Goal: Find specific page/section: Find specific page/section

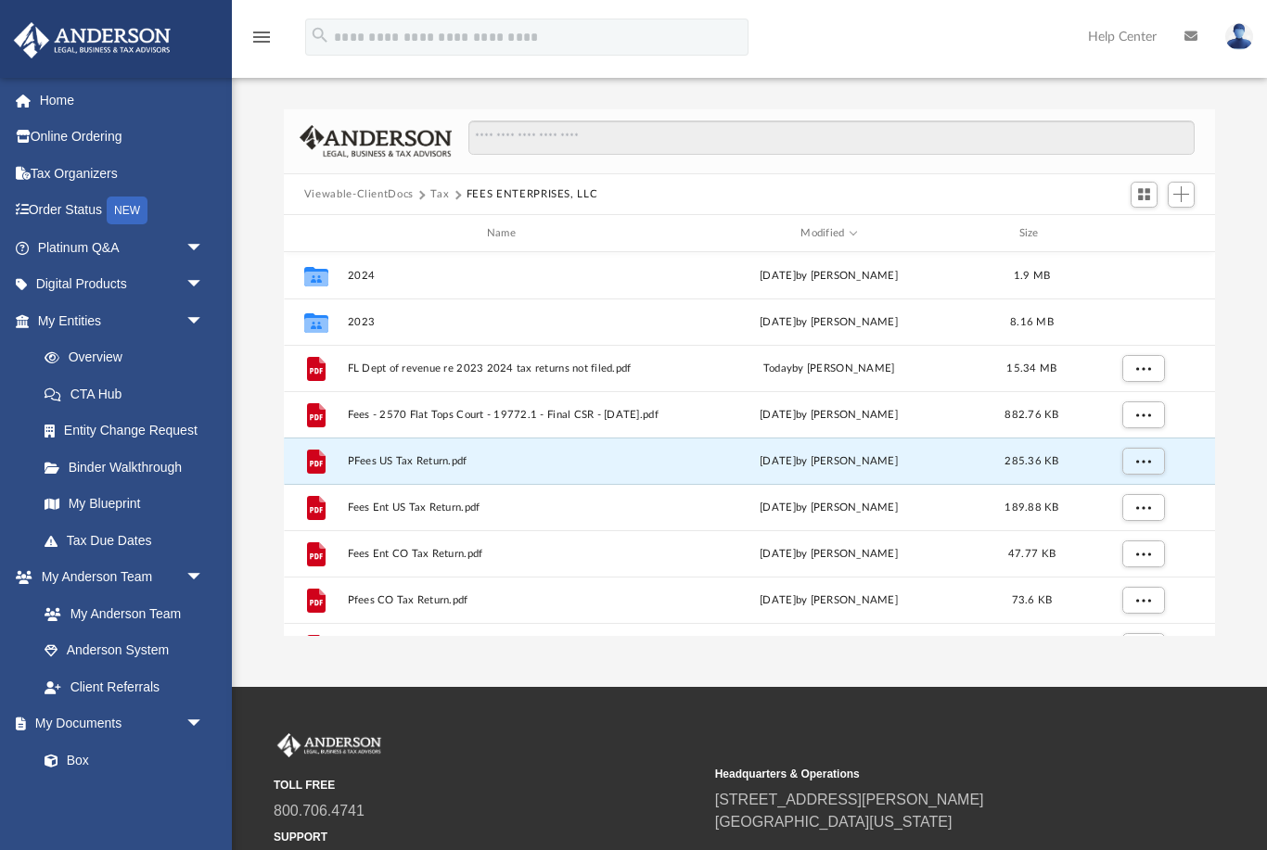
scroll to position [422, 932]
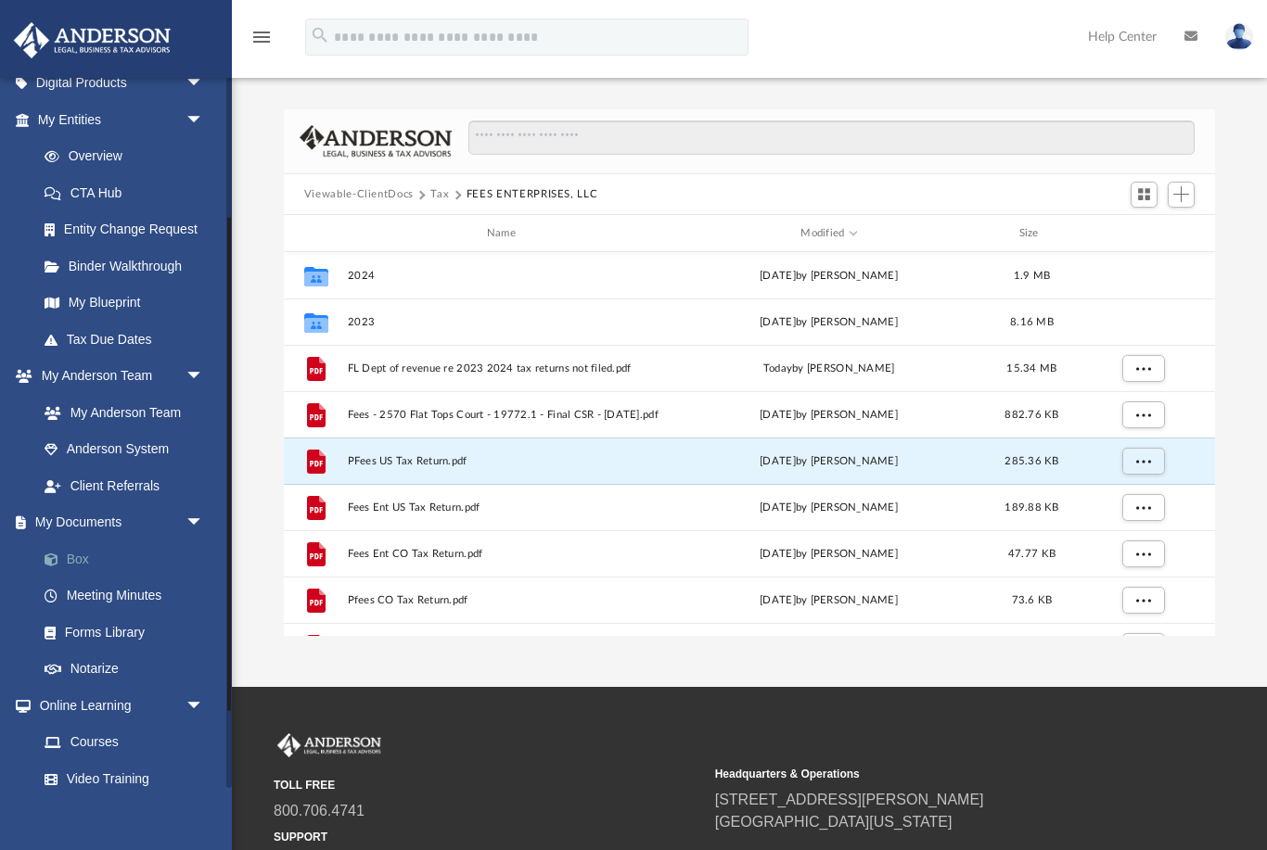
click at [79, 554] on link "Box" at bounding box center [129, 559] width 206 height 37
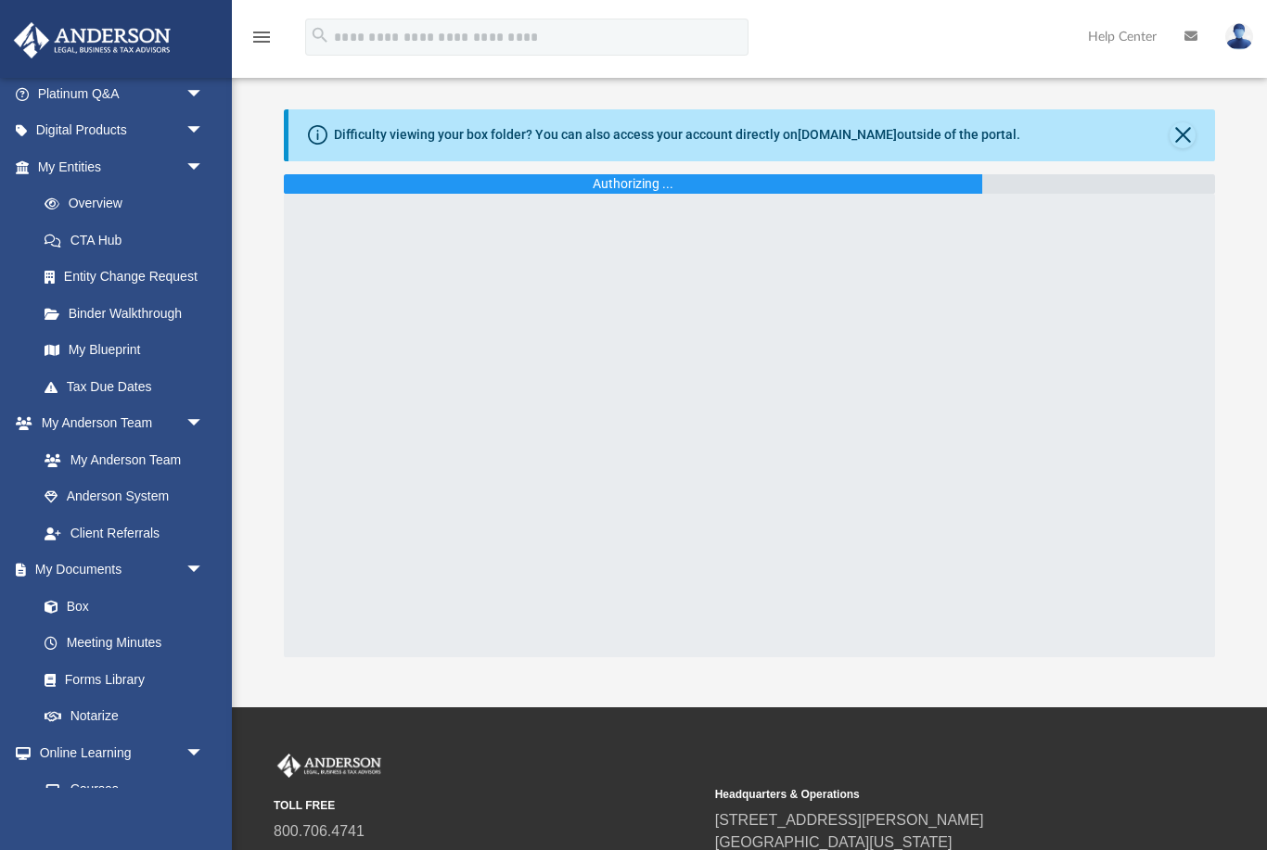
scroll to position [161, 0]
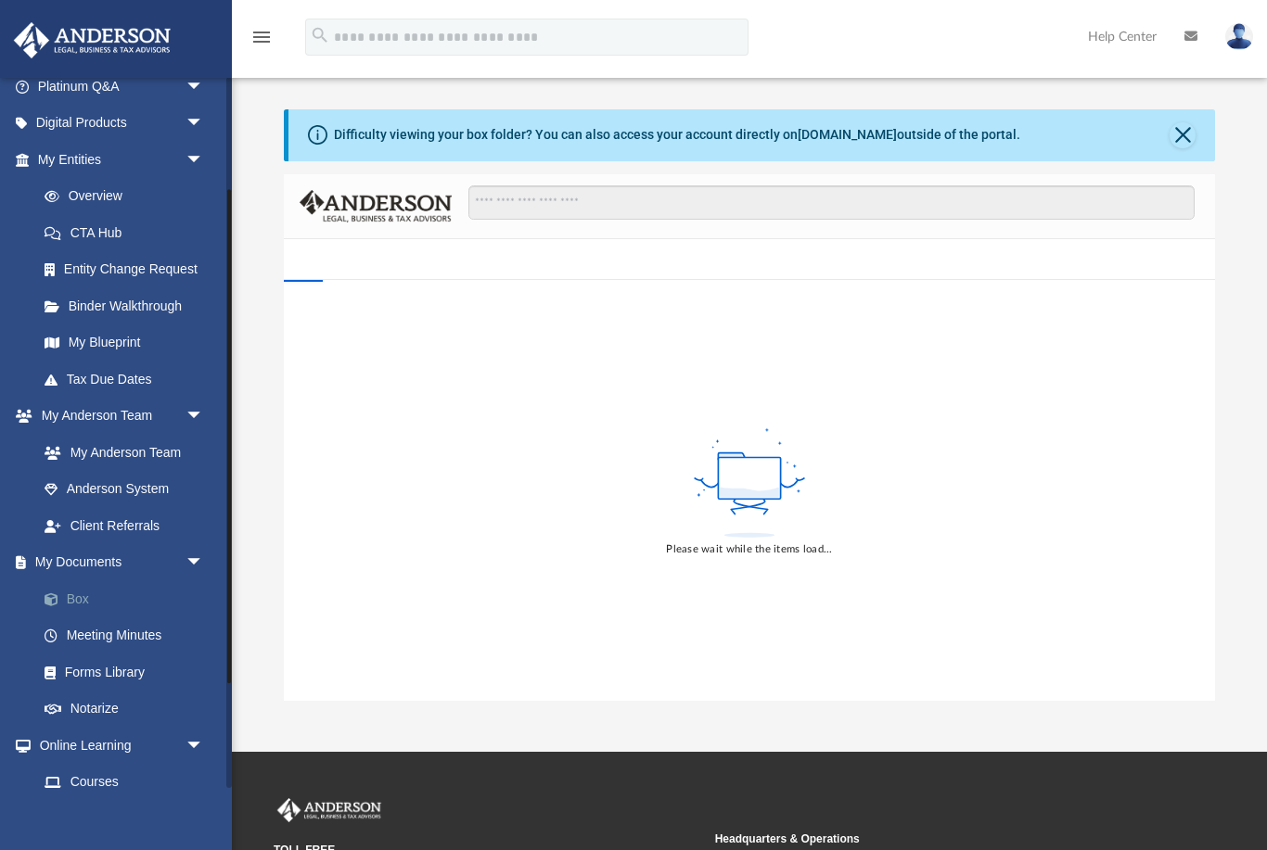
click at [87, 592] on link "Box" at bounding box center [129, 599] width 206 height 37
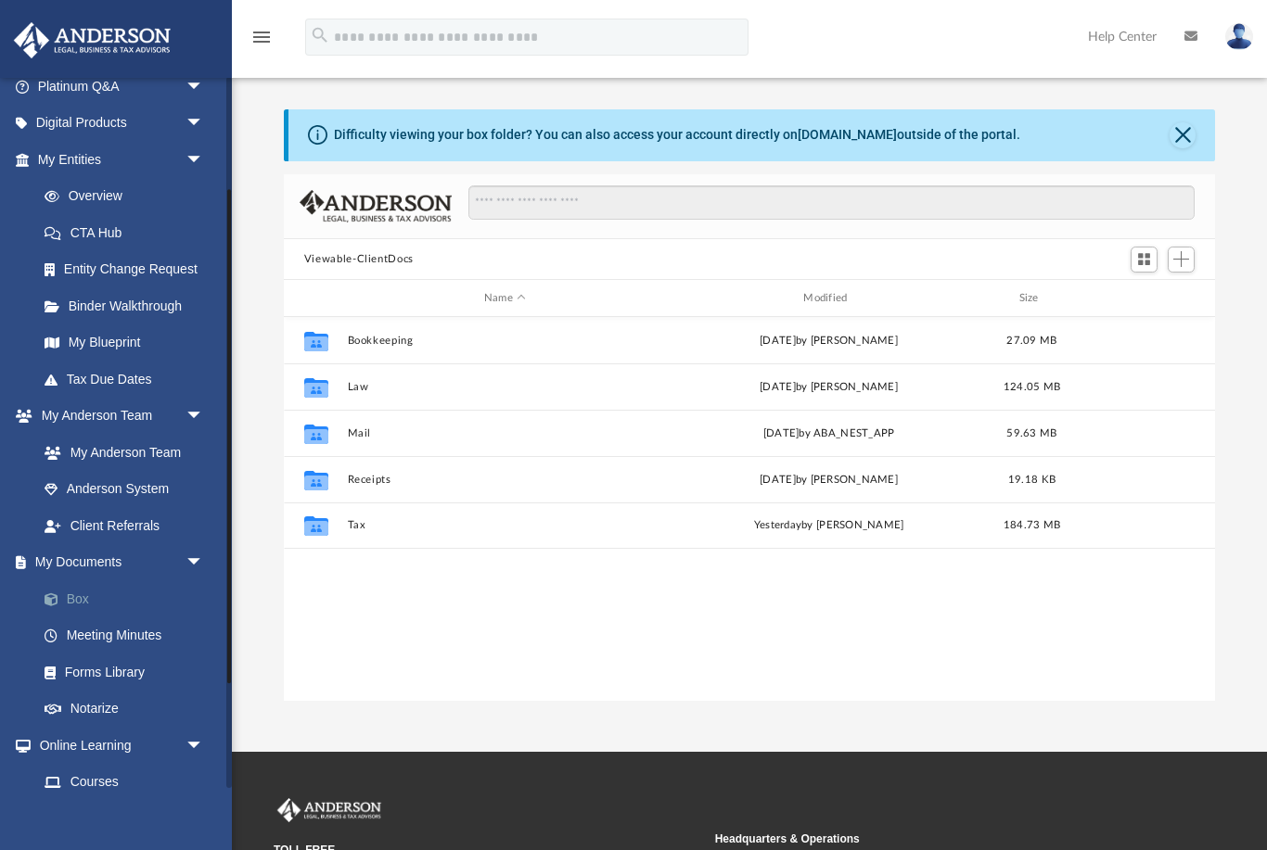
scroll to position [422, 932]
click at [1193, 127] on button "Close" at bounding box center [1182, 135] width 26 height 26
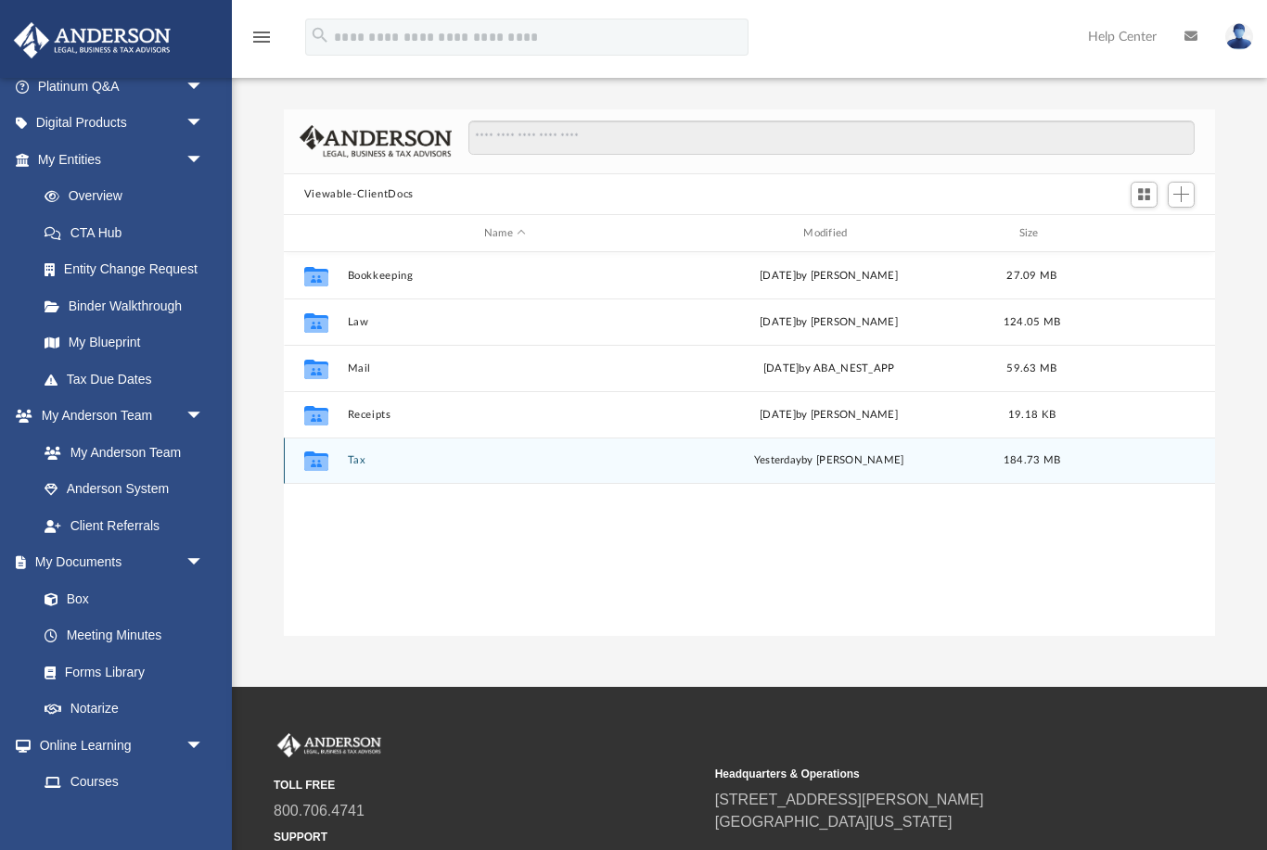
click at [352, 465] on button "Tax" at bounding box center [504, 461] width 315 height 12
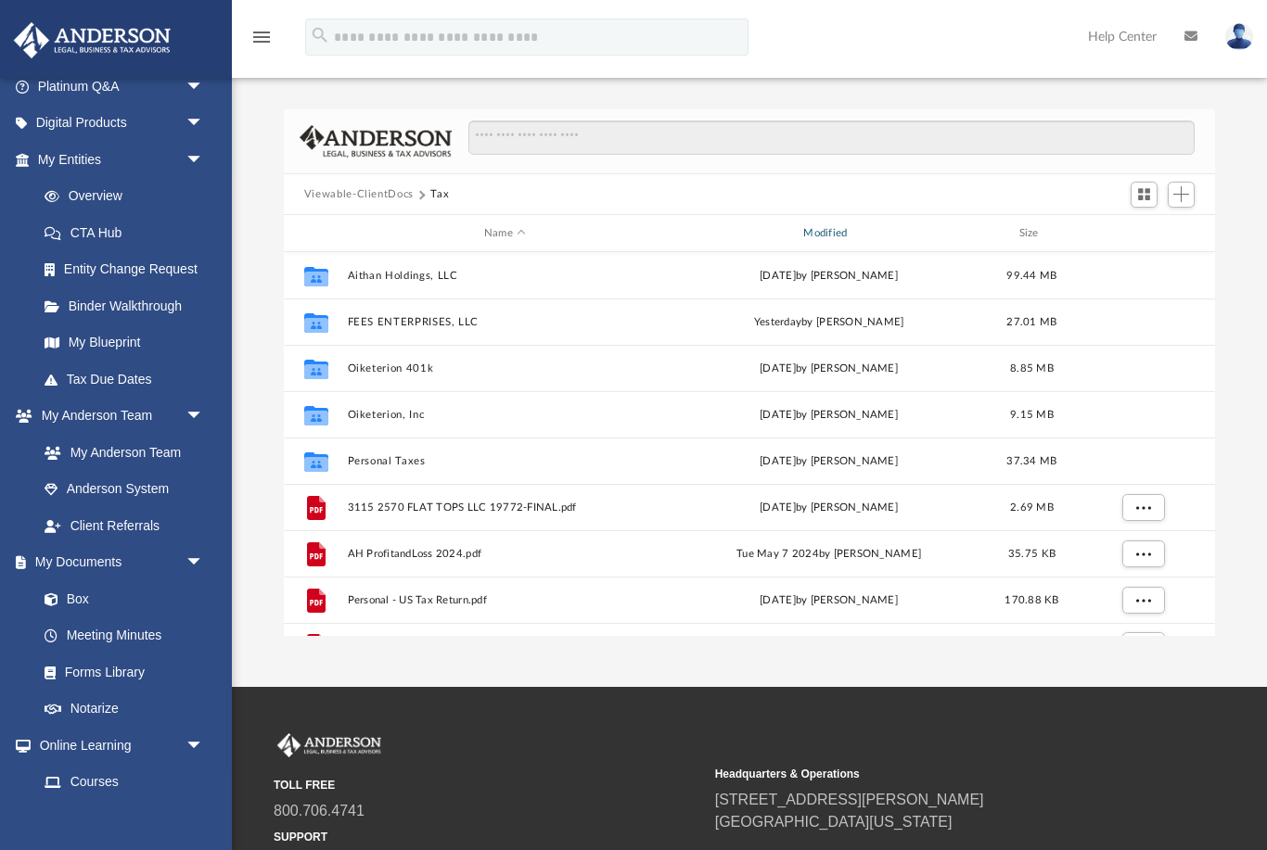
click at [826, 234] on div "Modified" at bounding box center [829, 233] width 316 height 17
click at [824, 236] on div "Modified" at bounding box center [829, 233] width 316 height 17
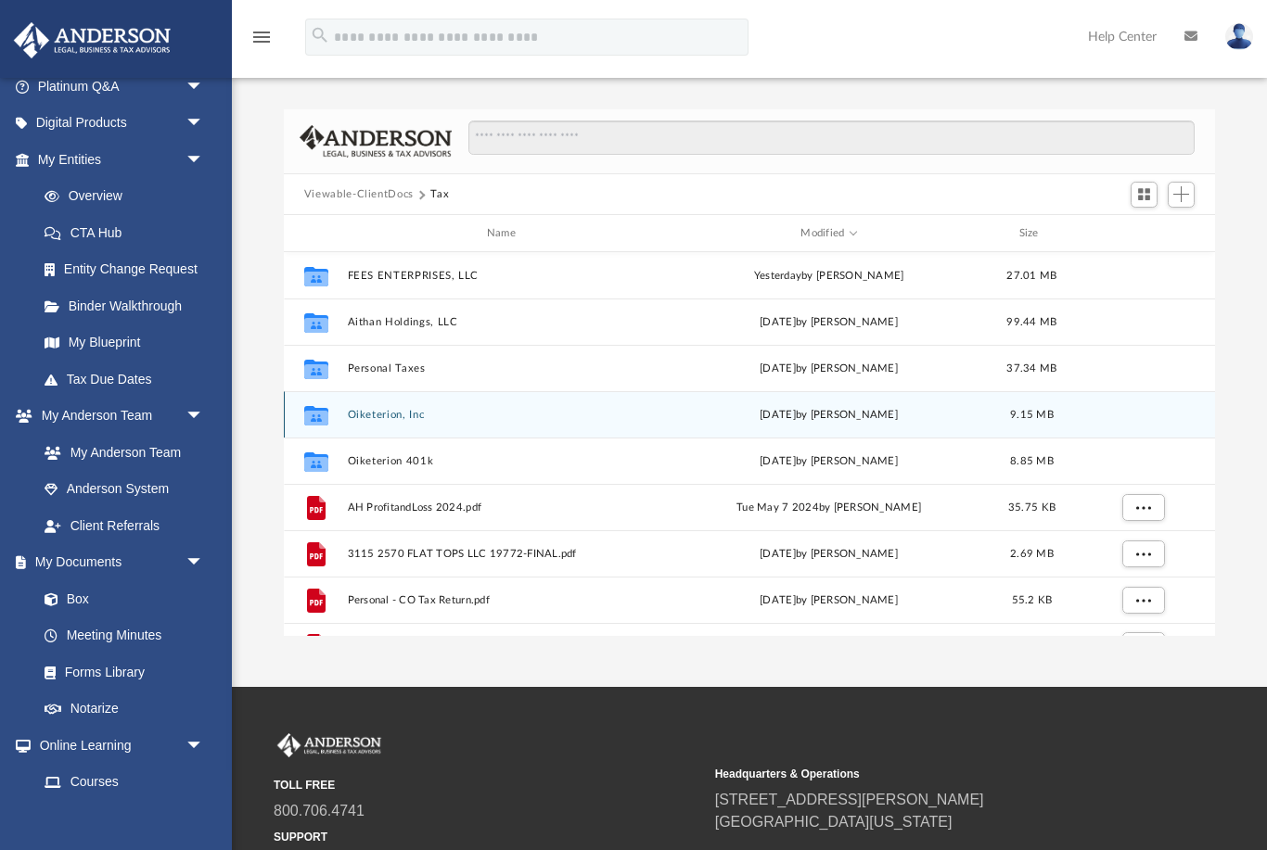
click at [349, 413] on button "Oiketerion, Inc" at bounding box center [504, 415] width 315 height 12
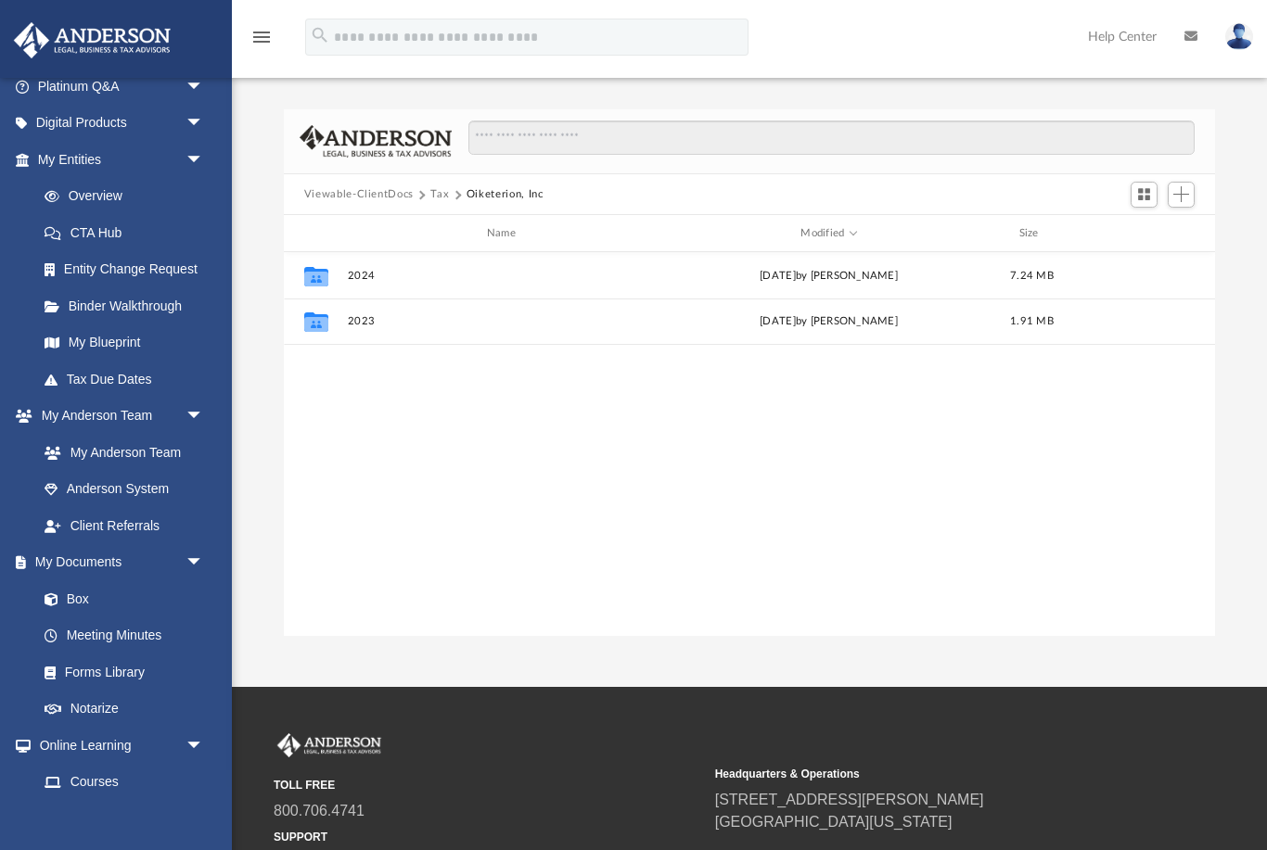
click at [386, 416] on div "Collaborated Folder 2024 [DATE] by [PERSON_NAME] 7.24 MB Collaborated Folder 20…" at bounding box center [749, 444] width 931 height 385
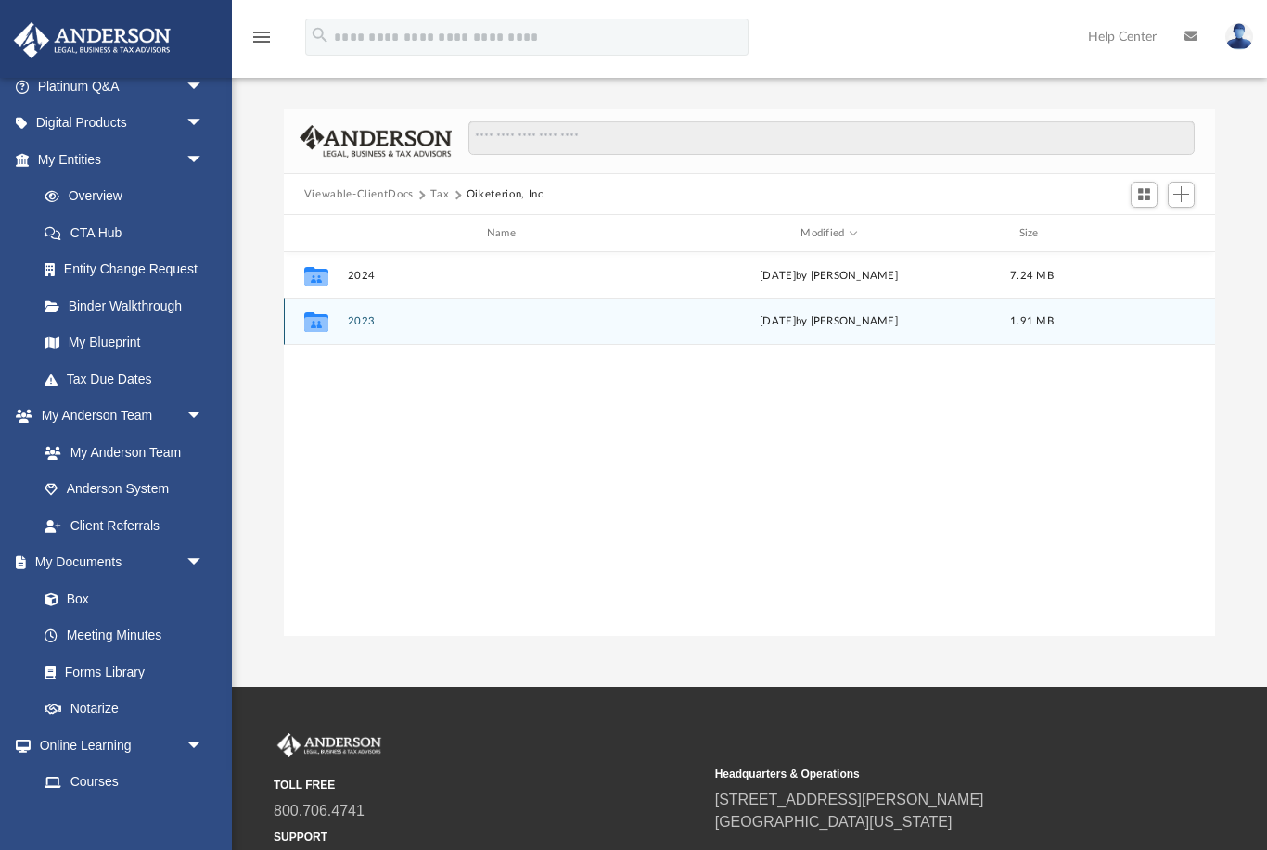
click at [377, 327] on button "2023" at bounding box center [504, 322] width 315 height 12
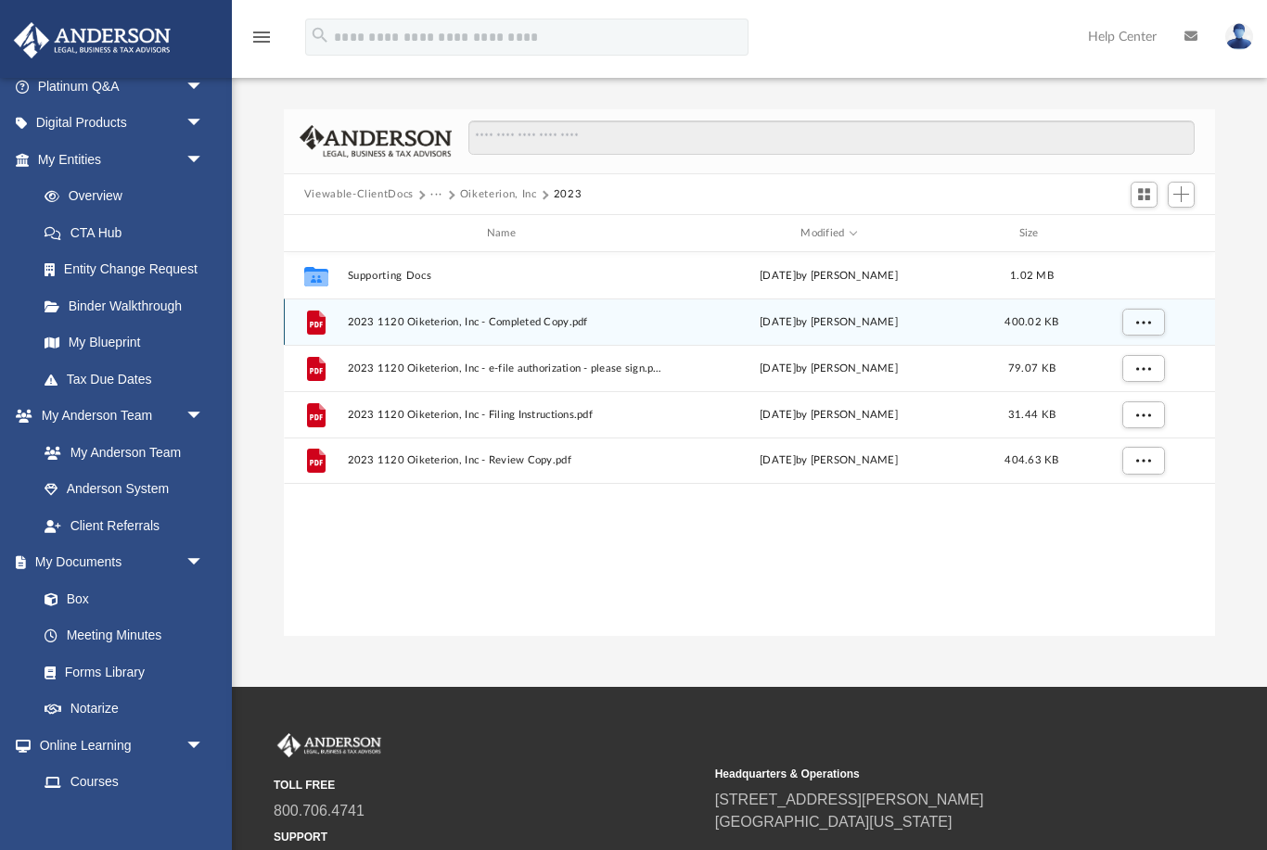
click at [500, 187] on button "Oiketerion, Inc" at bounding box center [498, 194] width 77 height 17
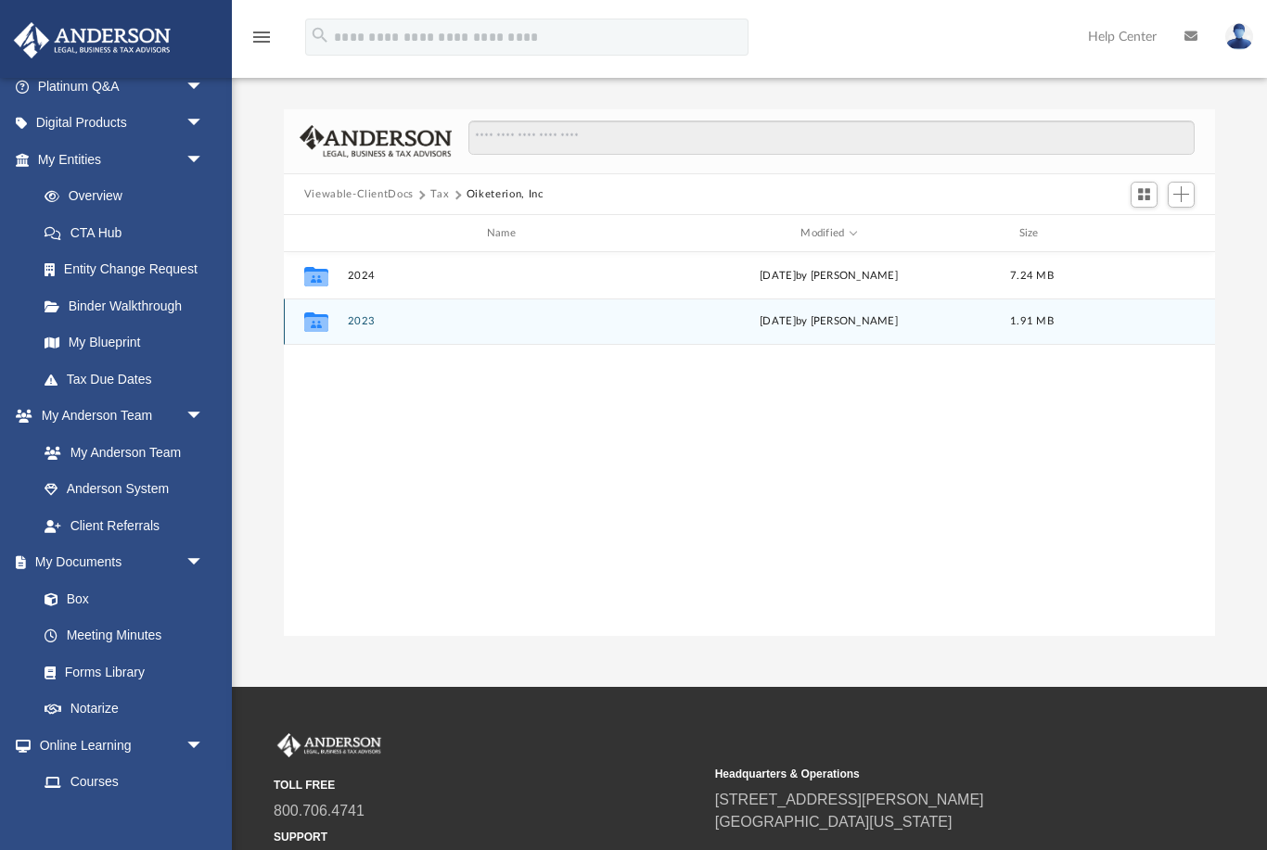
click at [434, 194] on button "Tax" at bounding box center [439, 194] width 19 height 17
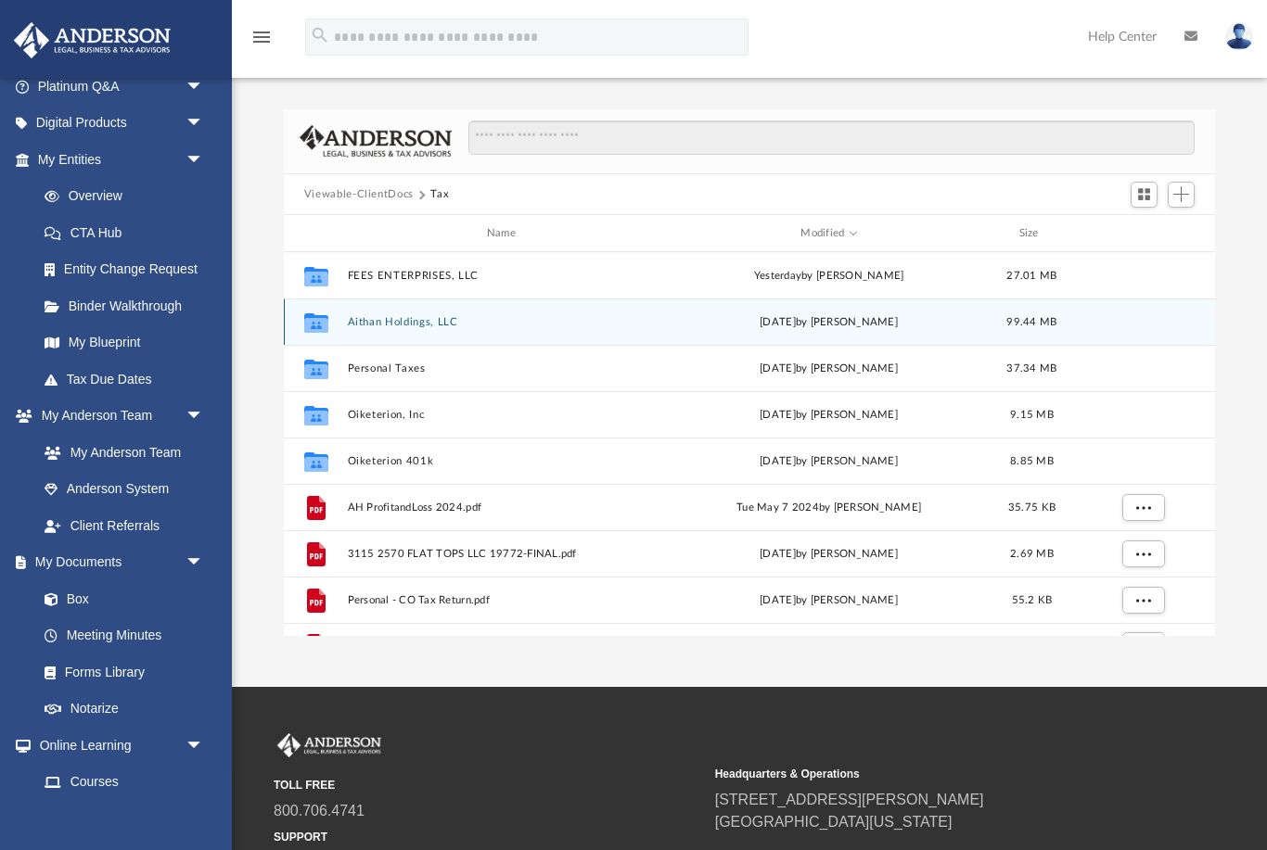
click at [376, 198] on button "Viewable-ClientDocs" at bounding box center [358, 194] width 109 height 17
